Goal: Task Accomplishment & Management: Manage account settings

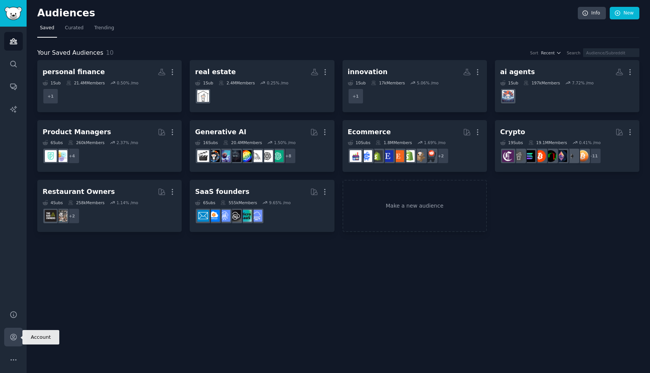
click at [15, 330] on link "Account" at bounding box center [13, 337] width 19 height 19
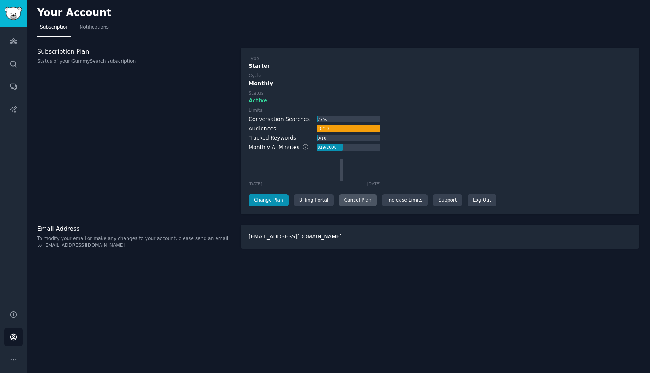
click at [355, 197] on div "Cancel Plan" at bounding box center [358, 200] width 38 height 12
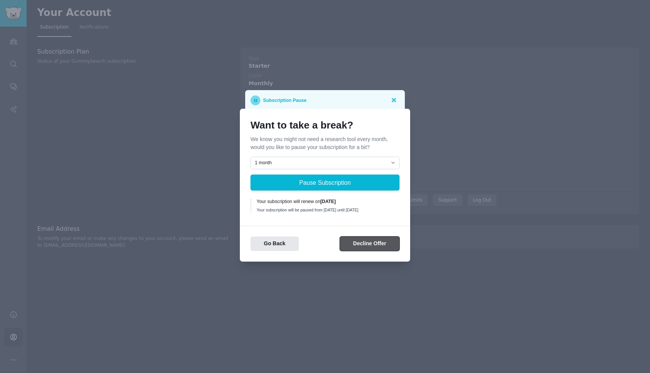
click at [366, 247] on button "Decline Offer" at bounding box center [370, 243] width 60 height 15
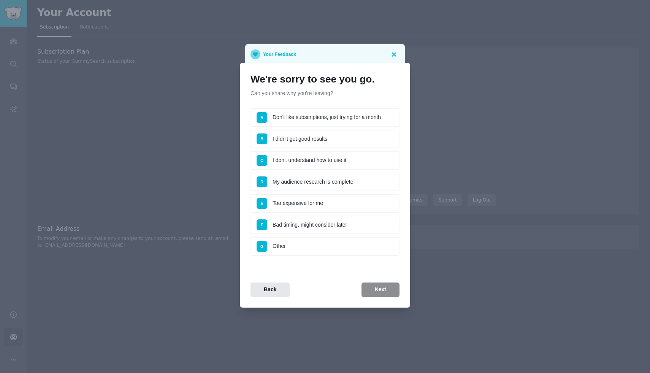
click at [330, 227] on li "F Bad timing, might consider later" at bounding box center [324, 225] width 149 height 19
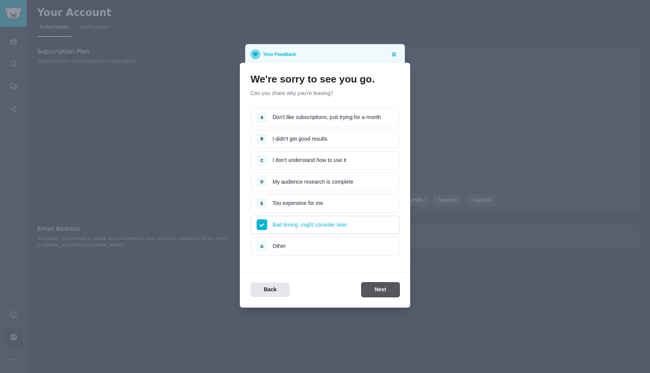
click at [372, 282] on button "Next" at bounding box center [380, 289] width 38 height 15
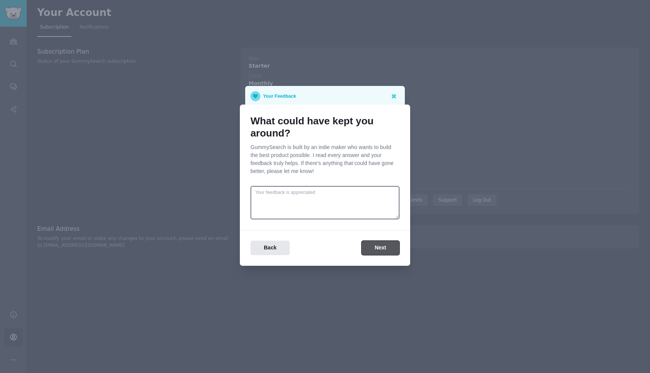
click at [374, 248] on button "Next" at bounding box center [380, 248] width 38 height 15
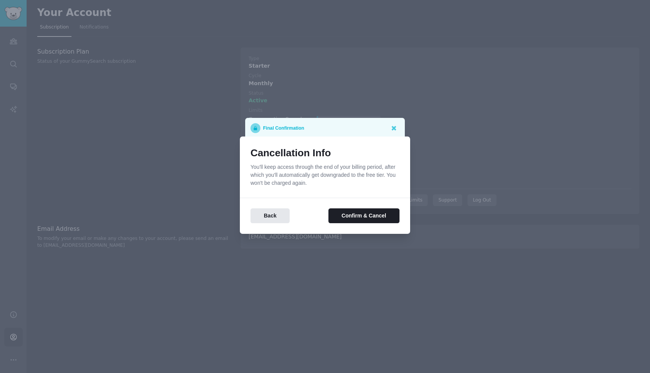
click at [364, 227] on div "Cancellation Info You'll keep access through the end of your billing period, af…" at bounding box center [325, 184] width 170 height 97
click at [360, 223] on div "Cancellation Info You'll keep access through the end of your billing period, af…" at bounding box center [325, 184] width 170 height 97
click at [357, 221] on button "Confirm & Cancel" at bounding box center [363, 215] width 71 height 15
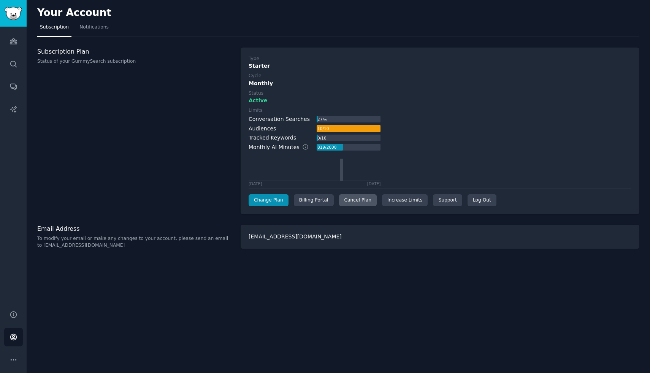
click at [353, 200] on div "Cancel Plan" at bounding box center [358, 200] width 38 height 12
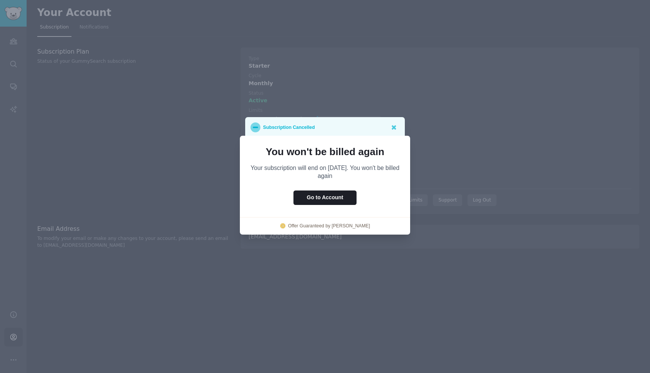
drag, startPoint x: 398, startPoint y: 143, endPoint x: 398, endPoint y: 136, distance: 6.5
click at [398, 143] on div "You won't be billed again Your subscription will end on [DATE]. You won't be bi…" at bounding box center [325, 185] width 170 height 99
click at [395, 127] on icon at bounding box center [394, 127] width 8 height 8
